Goal: Task Accomplishment & Management: Manage account settings

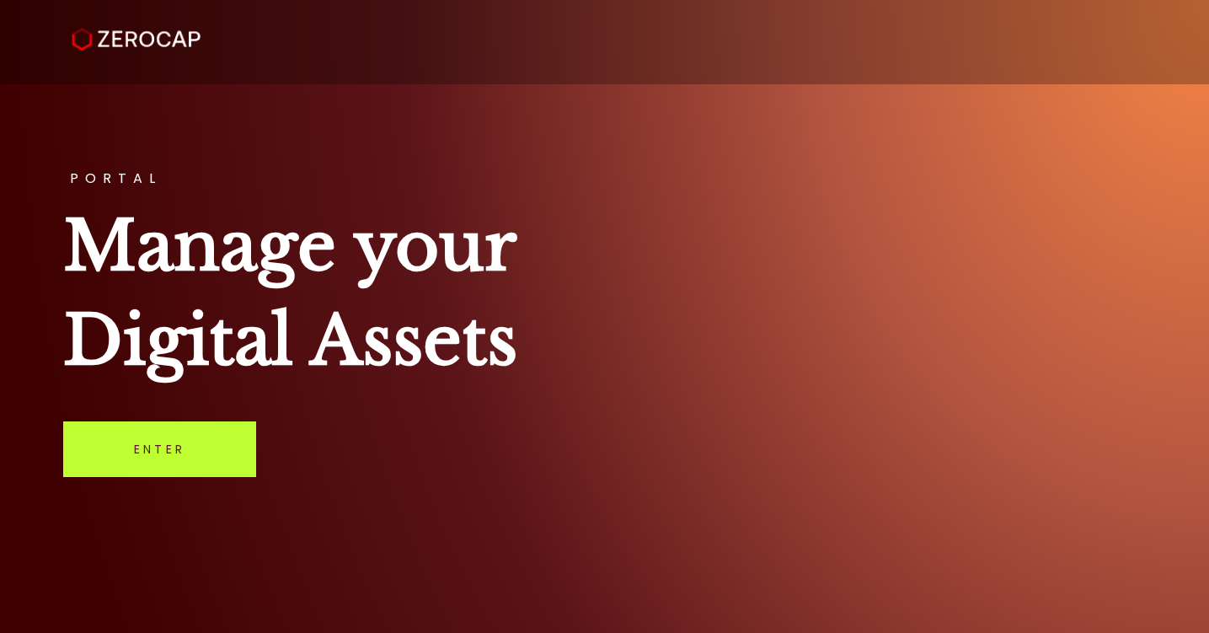
click at [185, 448] on link "Enter" at bounding box center [159, 449] width 193 height 56
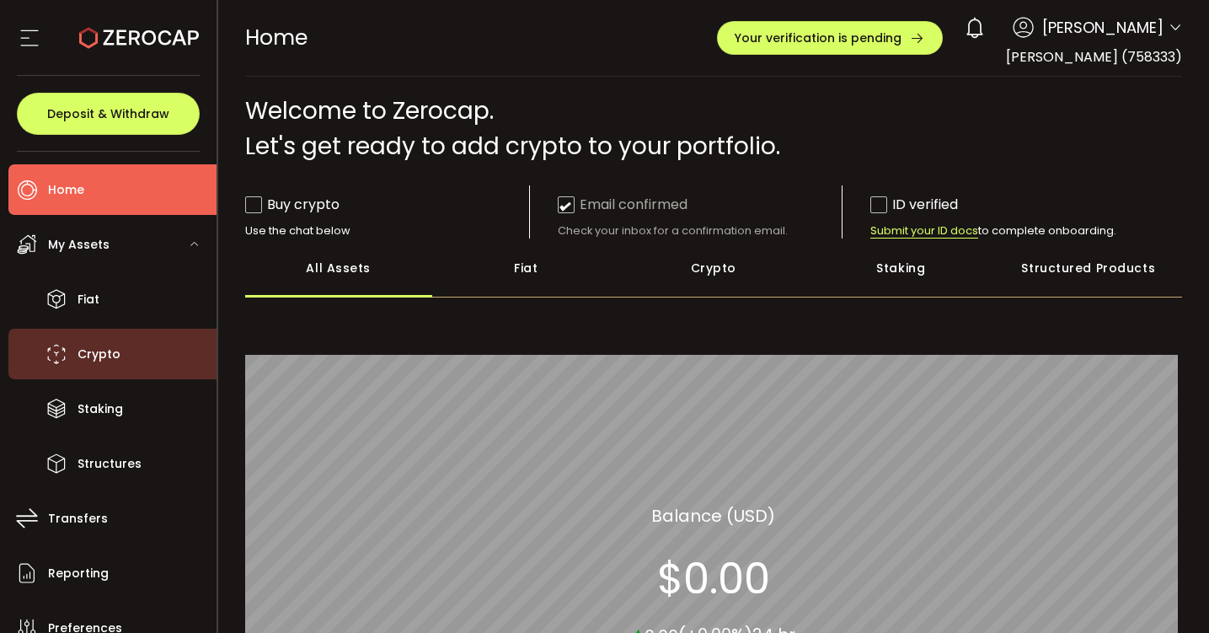
scroll to position [6, 0]
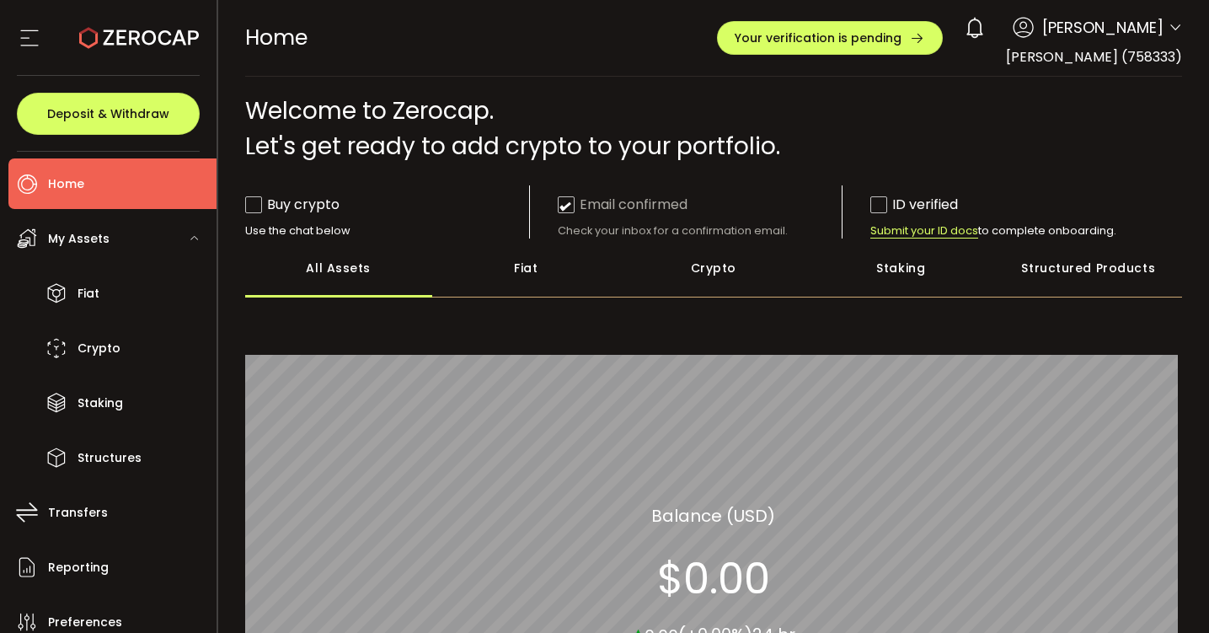
click at [249, 206] on span at bounding box center [253, 204] width 17 height 17
click at [252, 207] on span at bounding box center [253, 204] width 17 height 17
click at [881, 206] on span at bounding box center [879, 204] width 17 height 17
click at [293, 238] on div "Use the chat below" at bounding box center [387, 230] width 284 height 15
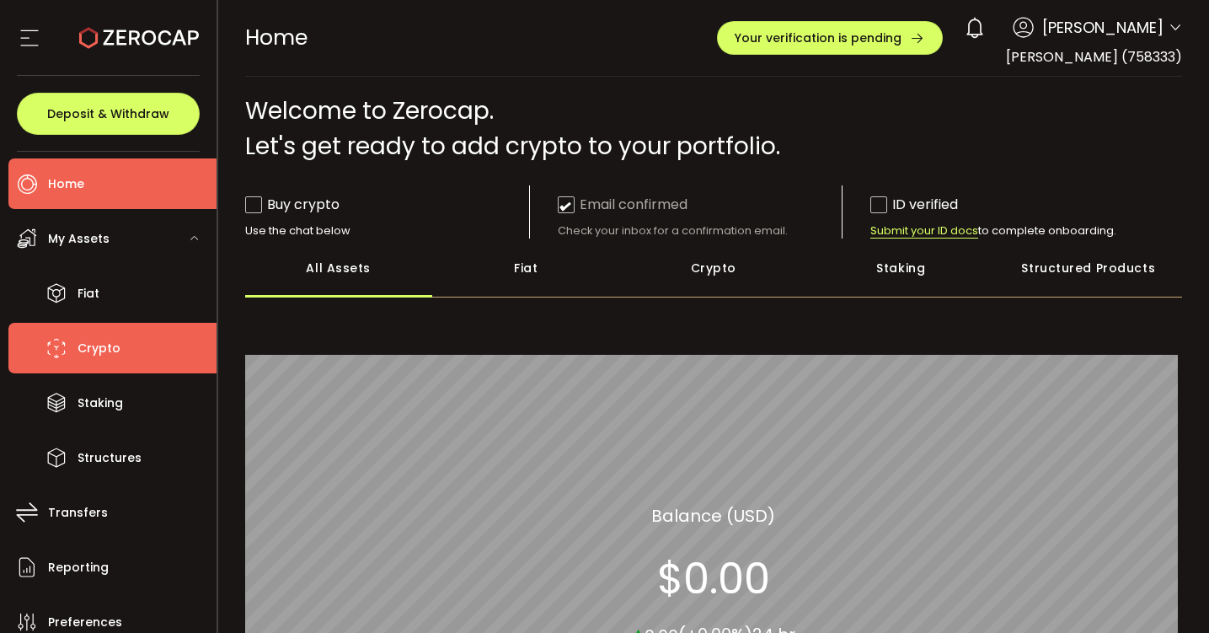
click at [98, 346] on span "Crypto" at bounding box center [99, 348] width 43 height 24
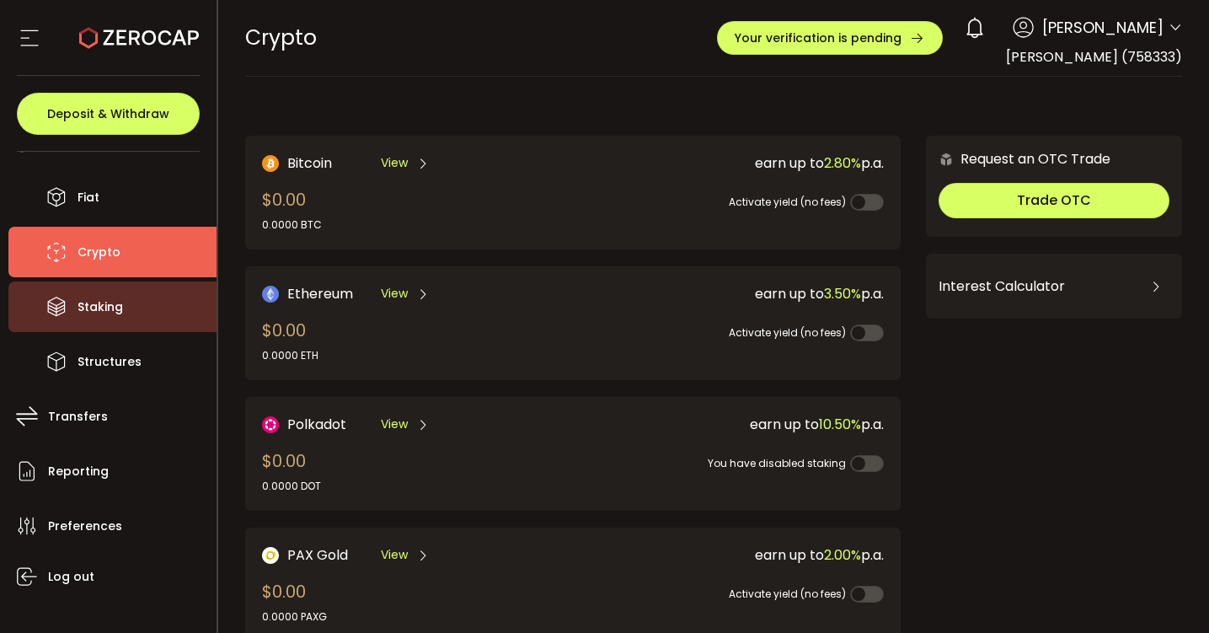
scroll to position [124, 0]
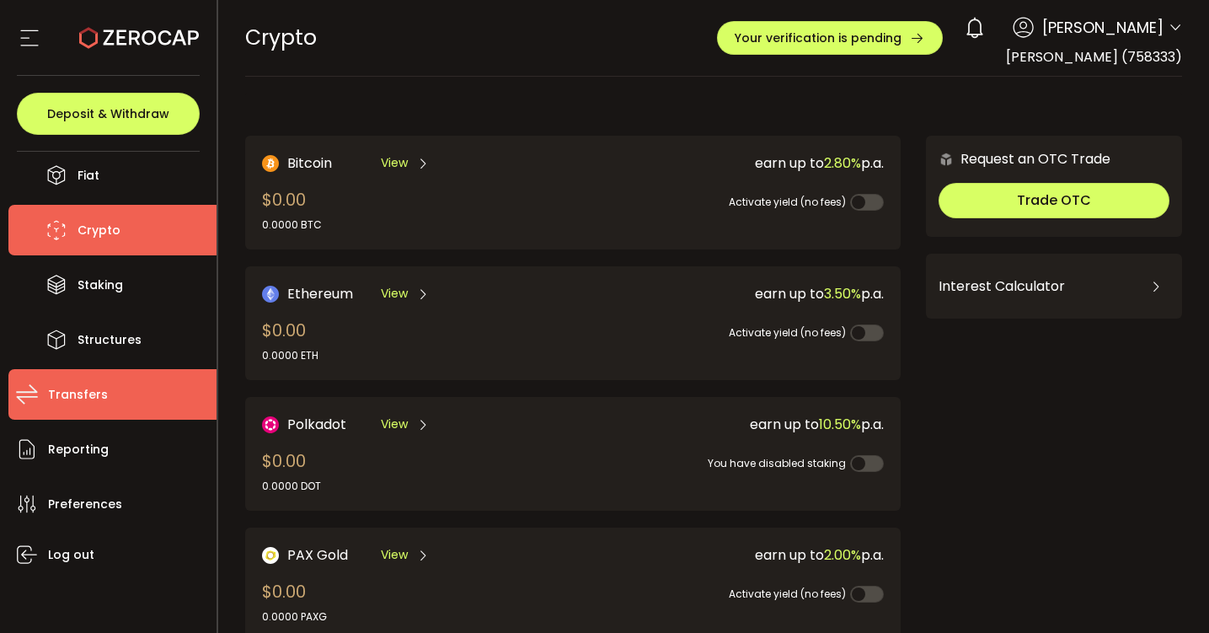
click at [83, 398] on span "Transfers" at bounding box center [78, 395] width 60 height 24
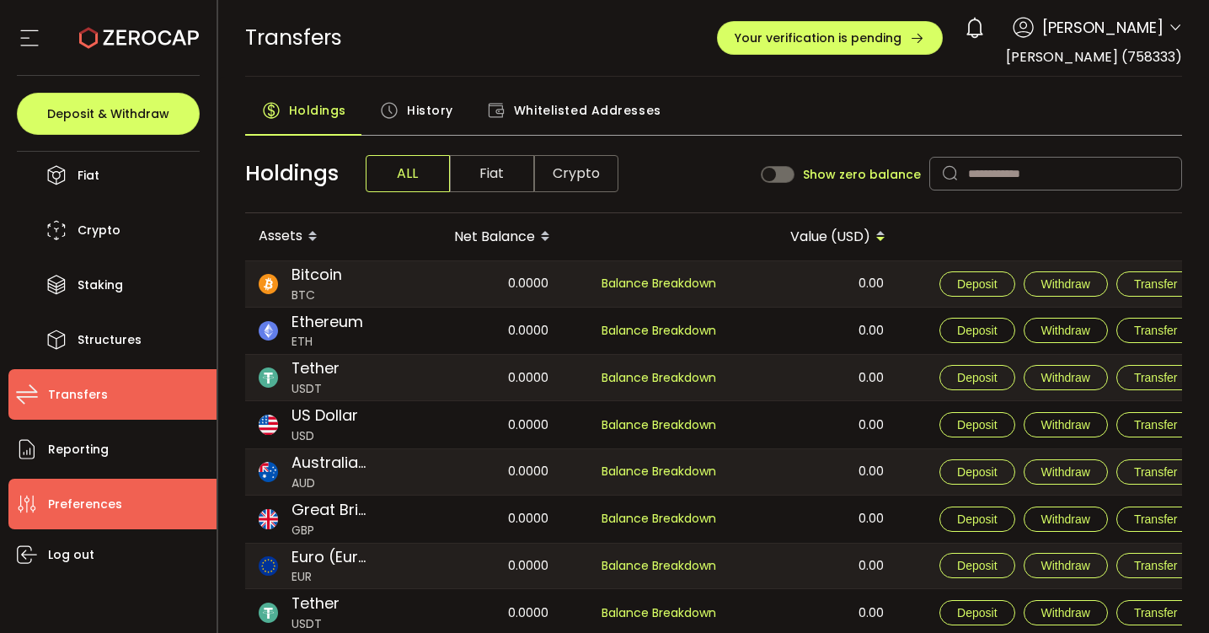
click at [72, 506] on span "Preferences" at bounding box center [85, 504] width 74 height 24
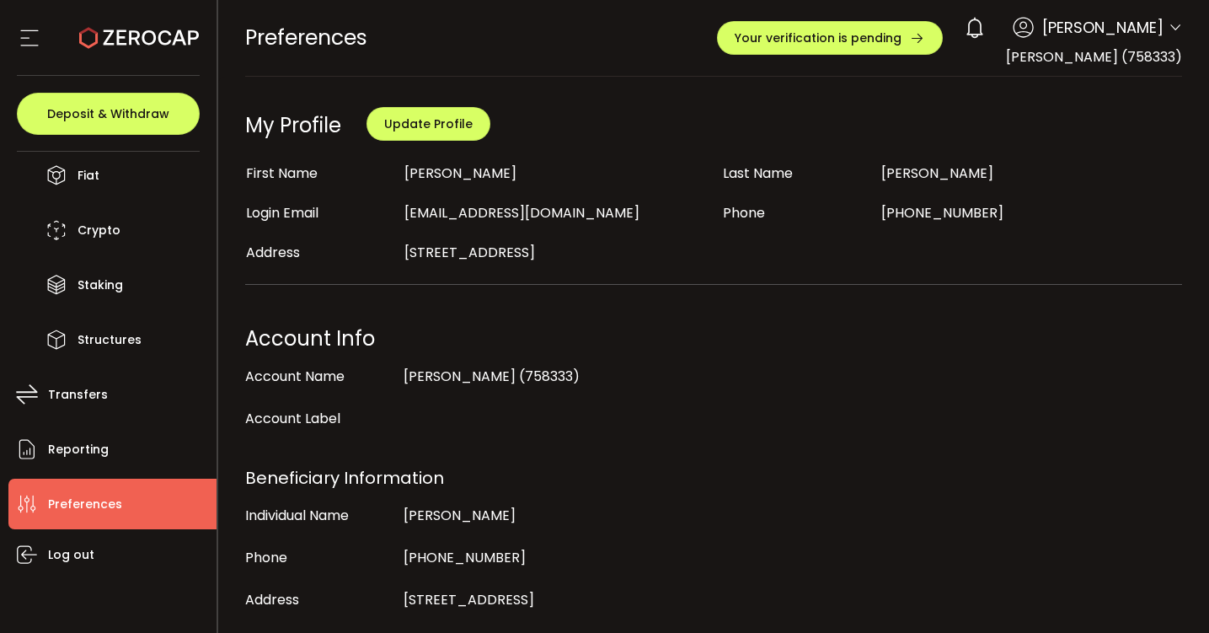
click at [1126, 35] on span "Roberto Salvatore" at bounding box center [1102, 27] width 121 height 23
click at [1169, 28] on icon at bounding box center [1175, 27] width 13 height 13
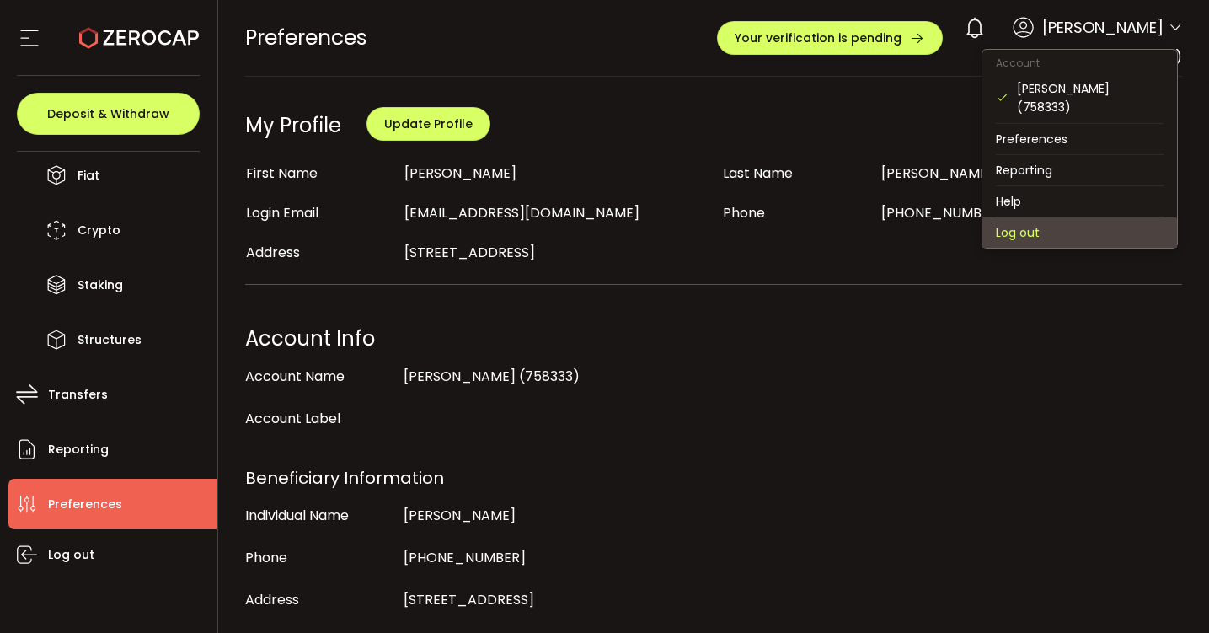
click at [1027, 221] on li "Log out" at bounding box center [1080, 232] width 195 height 30
